Goal: Task Accomplishment & Management: Manage account settings

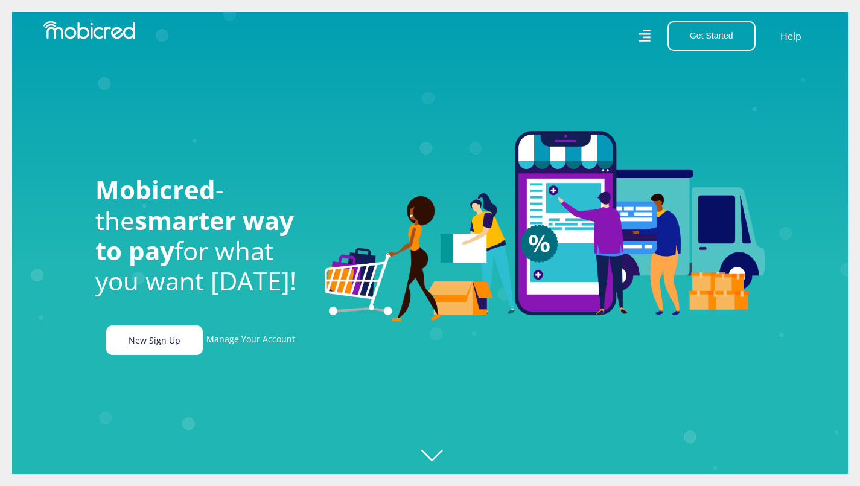
scroll to position [0, 1345]
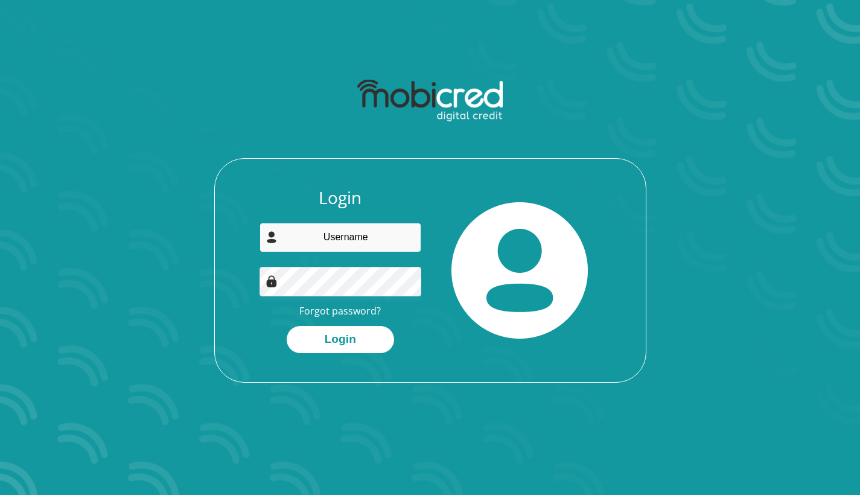
type input "[EMAIL_ADDRESS][DOMAIN_NAME]"
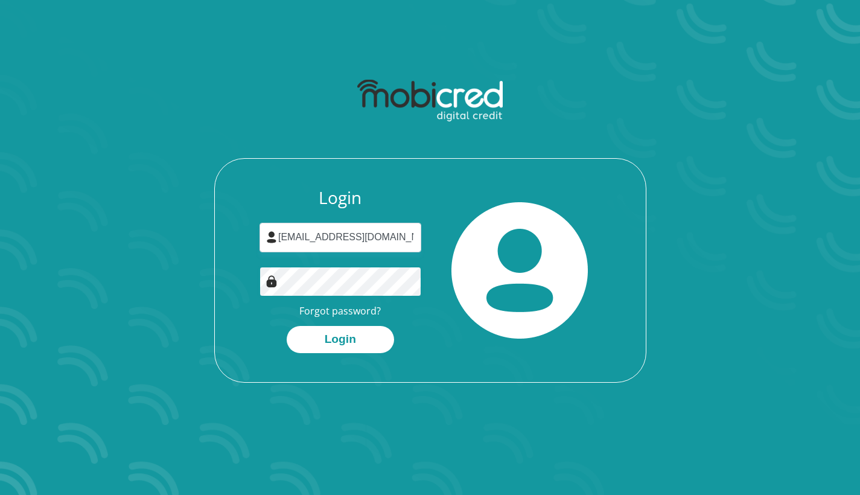
click at [340, 338] on button "Login" at bounding box center [340, 339] width 107 height 27
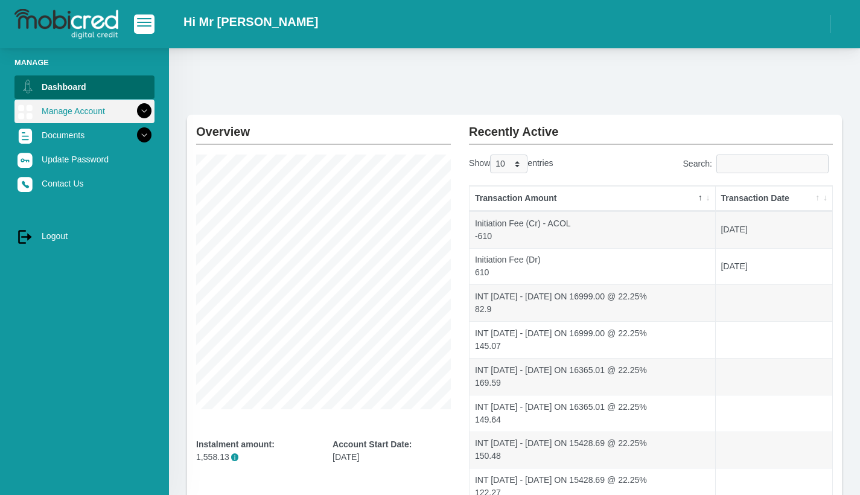
click at [96, 114] on link "Manage Account" at bounding box center [84, 111] width 140 height 23
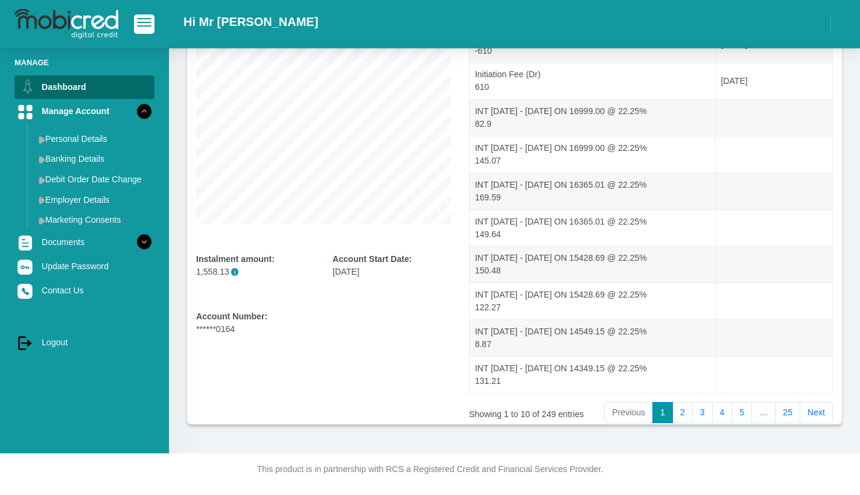
scroll to position [185, 0]
click at [792, 410] on link "25" at bounding box center [787, 413] width 25 height 22
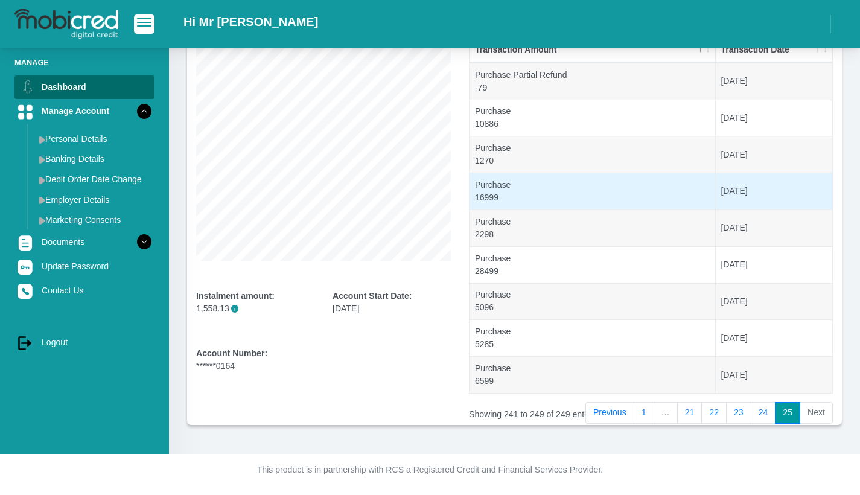
scroll to position [148, 0]
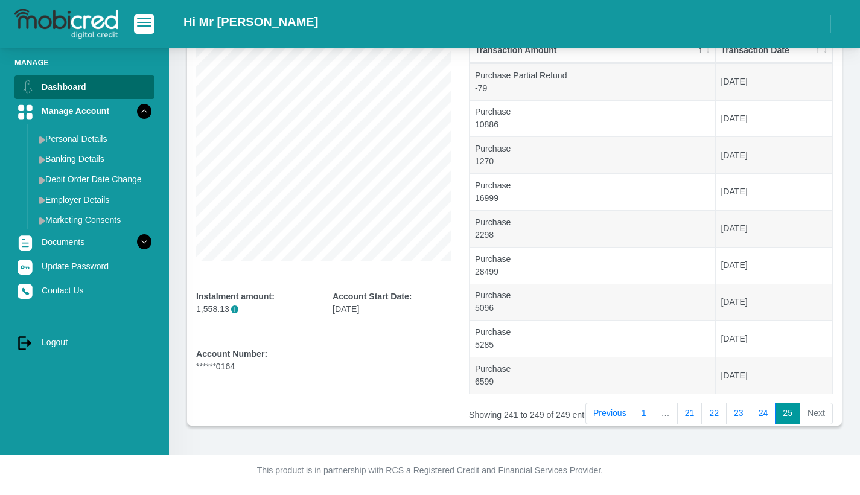
click at [818, 412] on li "Next" at bounding box center [816, 413] width 33 height 22
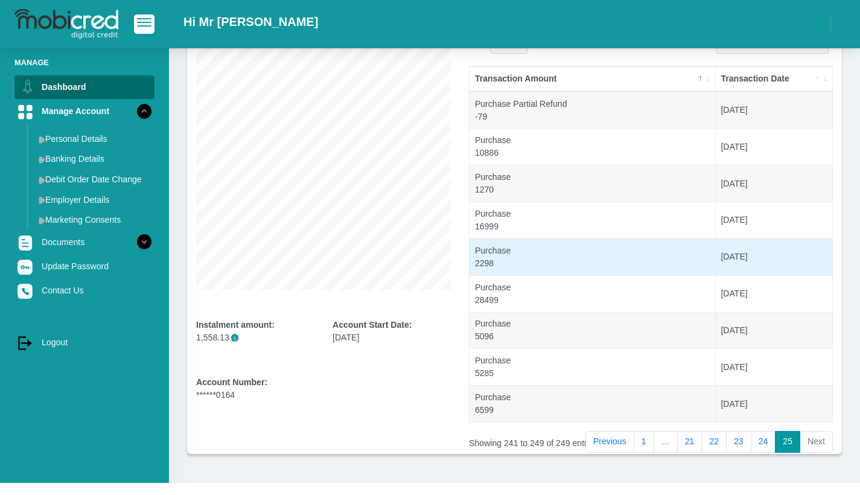
scroll to position [117, 0]
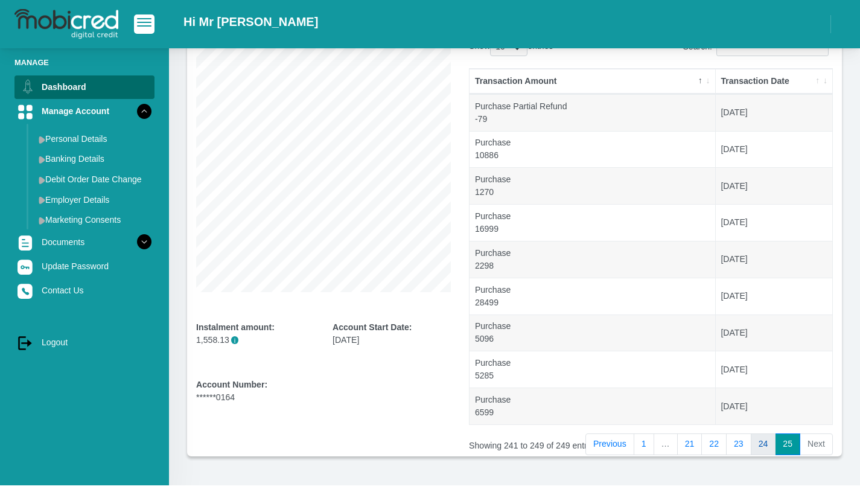
click at [757, 445] on link "24" at bounding box center [762, 444] width 25 height 22
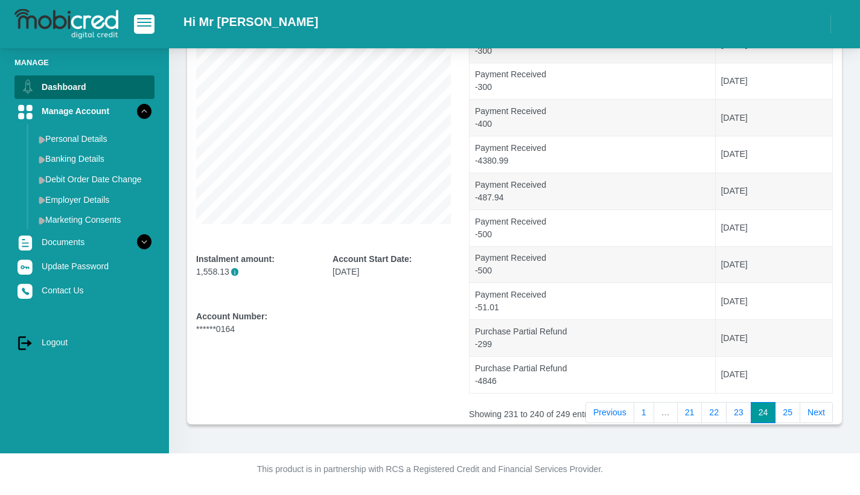
scroll to position [185, 0]
click at [739, 420] on link "23" at bounding box center [738, 413] width 25 height 22
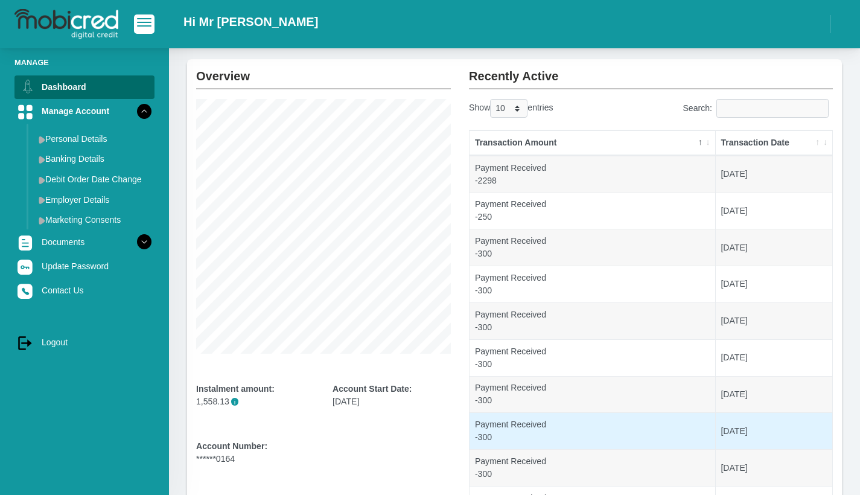
scroll to position [54, 0]
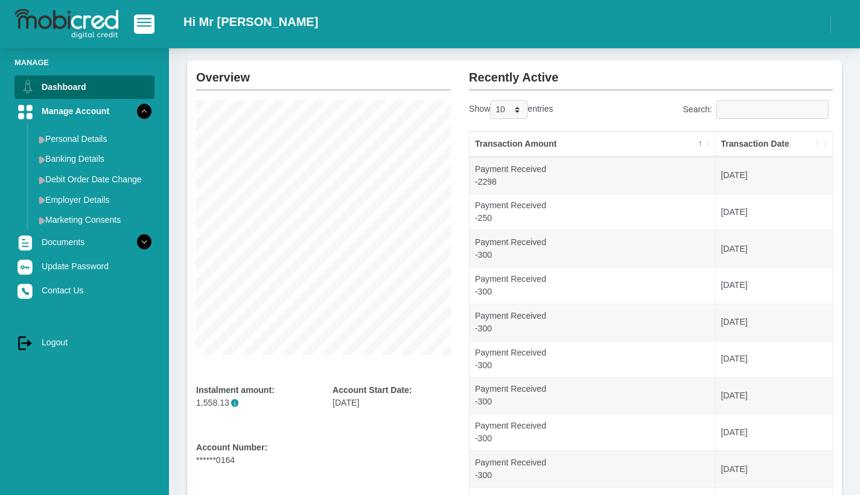
click at [103, 395] on div "Manage Dashboard Manage Account Personal Details Banking Details Debit Order Da…" at bounding box center [84, 277] width 169 height 458
